Goal: Task Accomplishment & Management: Use online tool/utility

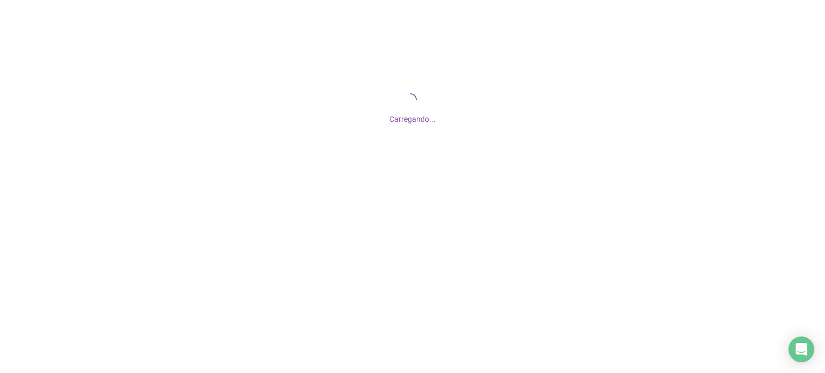
click at [422, 123] on span "Carregando..." at bounding box center [413, 119] width 46 height 9
click at [430, 188] on div "Carregando..." at bounding box center [412, 107] width 825 height 215
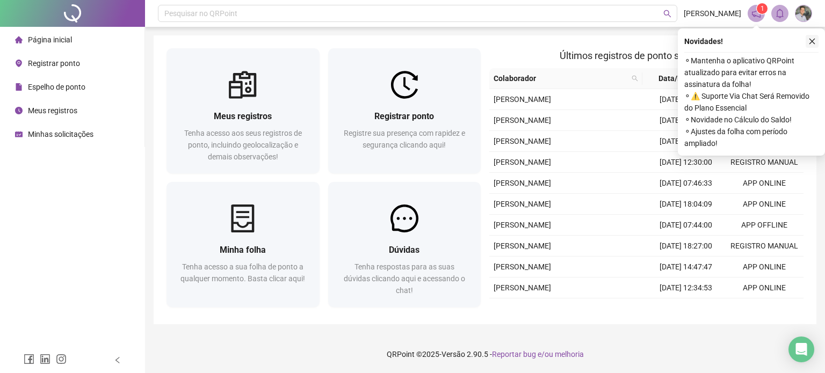
click at [814, 40] on icon "close" at bounding box center [813, 42] width 6 height 6
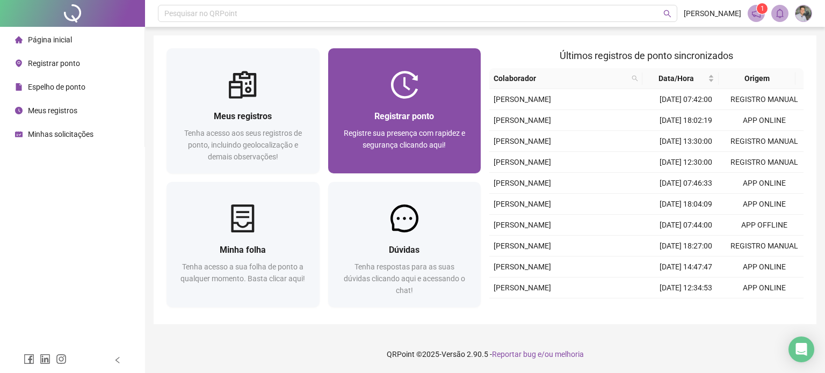
click at [447, 117] on div "Registrar ponto" at bounding box center [404, 116] width 127 height 13
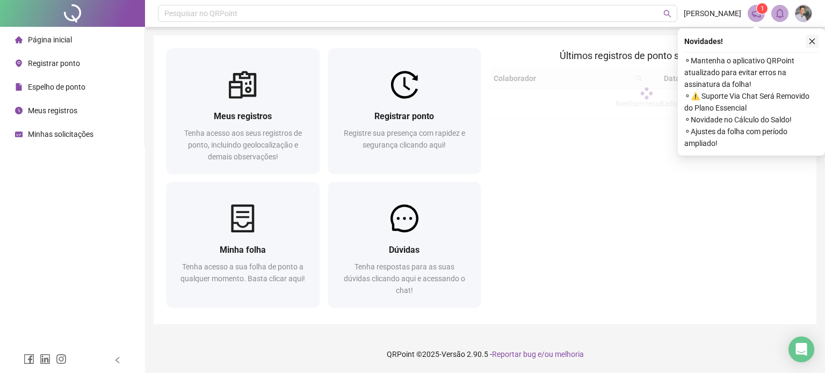
click at [811, 44] on icon "close" at bounding box center [813, 42] width 8 height 8
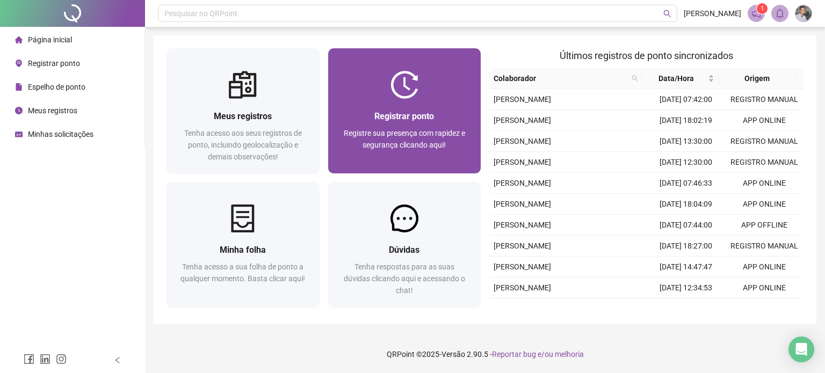
click at [384, 137] on span "Registre sua presença com rapidez e segurança clicando aqui!" at bounding box center [404, 139] width 121 height 20
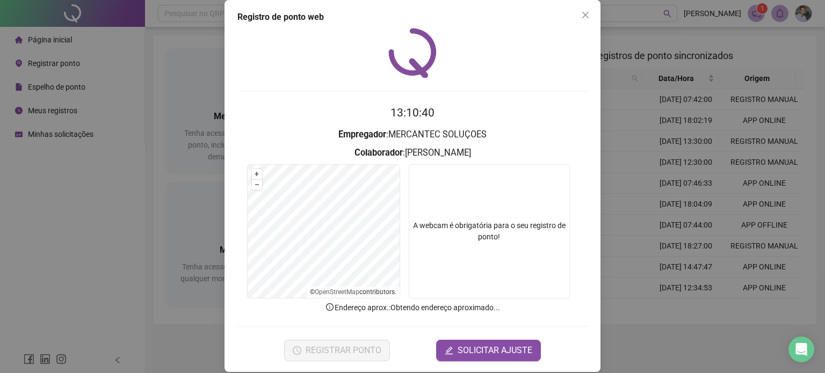
scroll to position [21, 0]
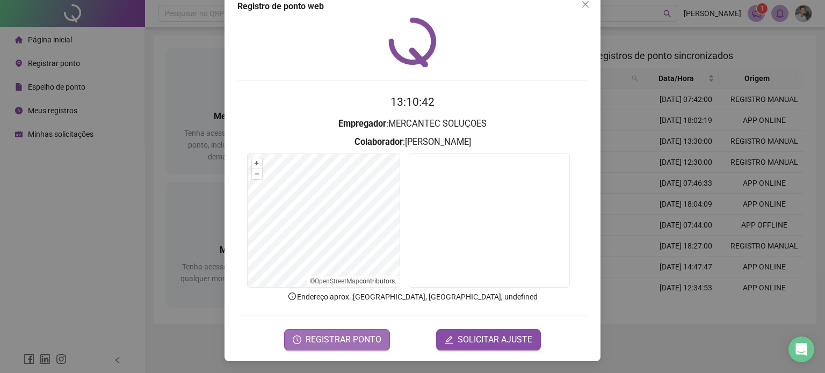
click at [355, 337] on span "REGISTRAR PONTO" at bounding box center [344, 340] width 76 height 13
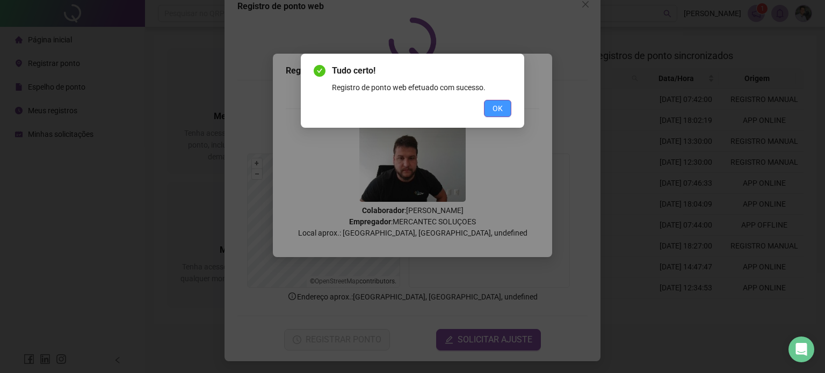
drag, startPoint x: 505, startPoint y: 113, endPoint x: 415, endPoint y: 37, distance: 118.2
click at [505, 113] on button "OK" at bounding box center [497, 108] width 27 height 17
